Goal: Task Accomplishment & Management: Complete application form

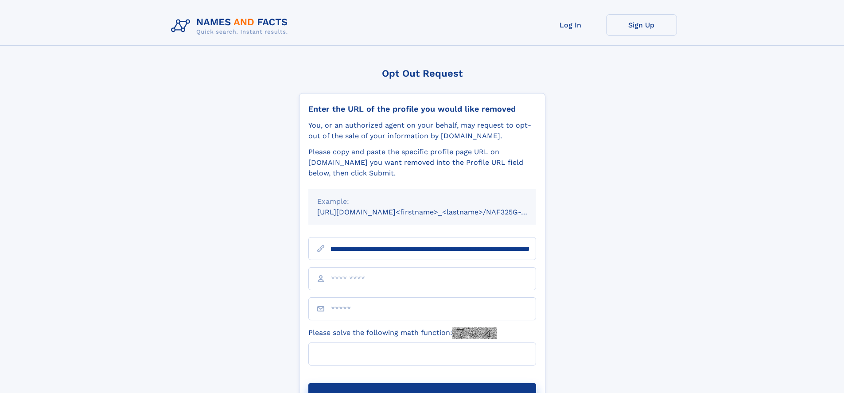
scroll to position [0, 98]
type input "**********"
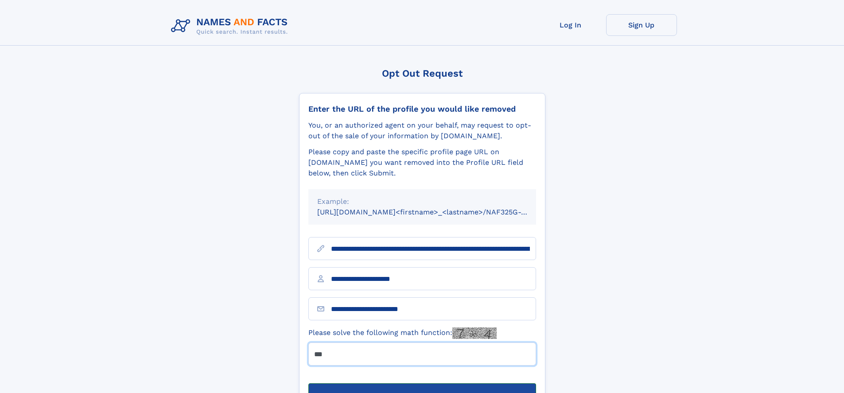
type input "***"
click at [422, 383] on button "Submit Opt Out Request" at bounding box center [422, 397] width 228 height 28
